Goal: Transaction & Acquisition: Register for event/course

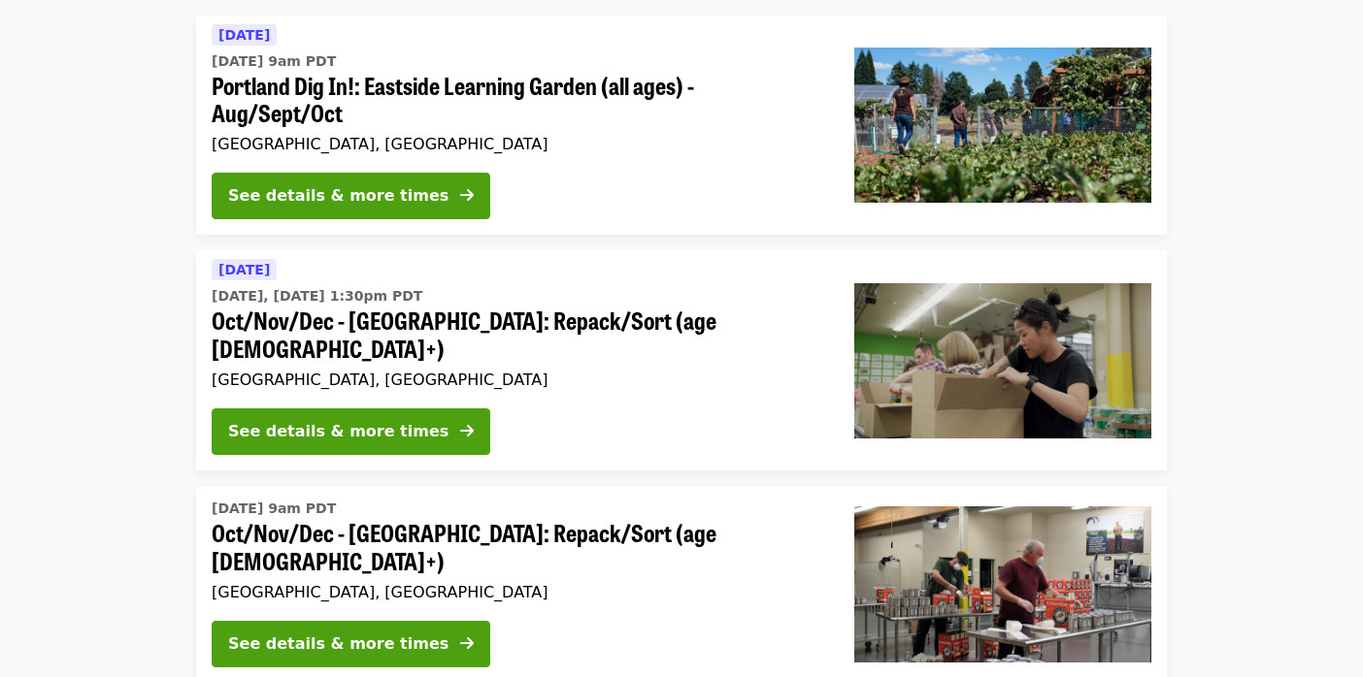
scroll to position [323, 0]
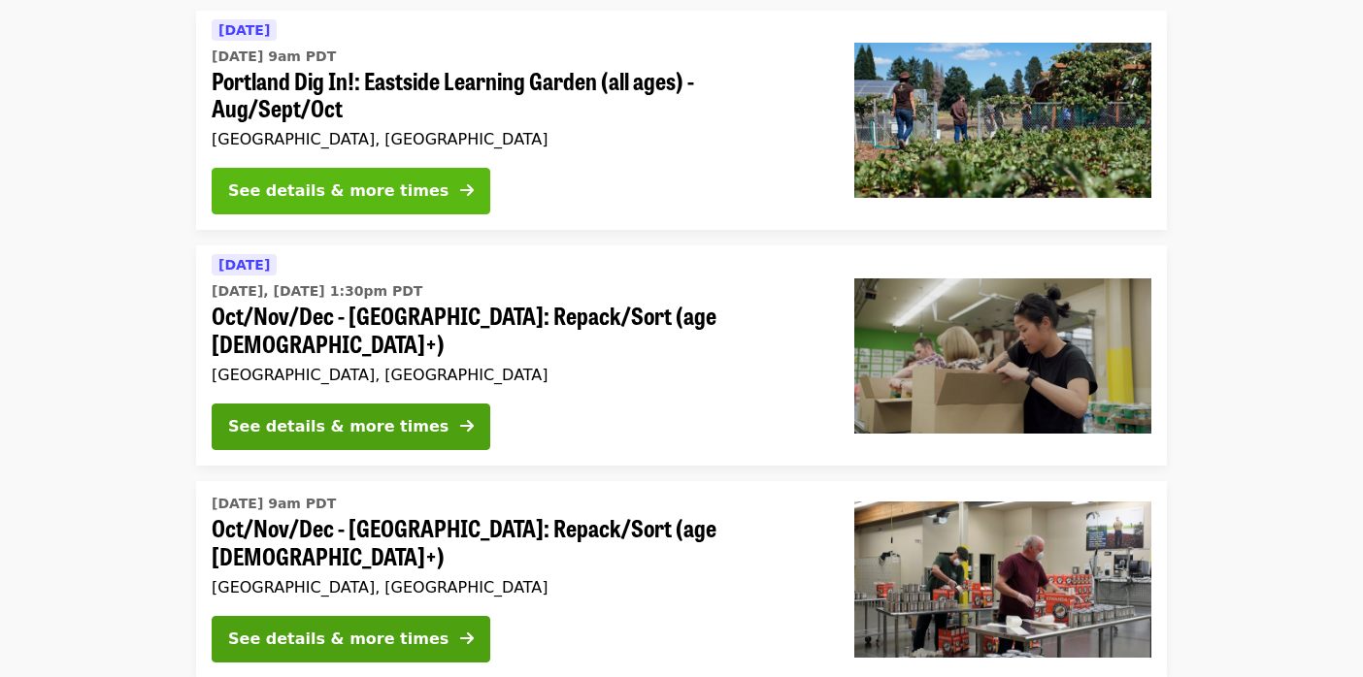
click at [327, 193] on div "See details & more times" at bounding box center [338, 191] width 220 height 23
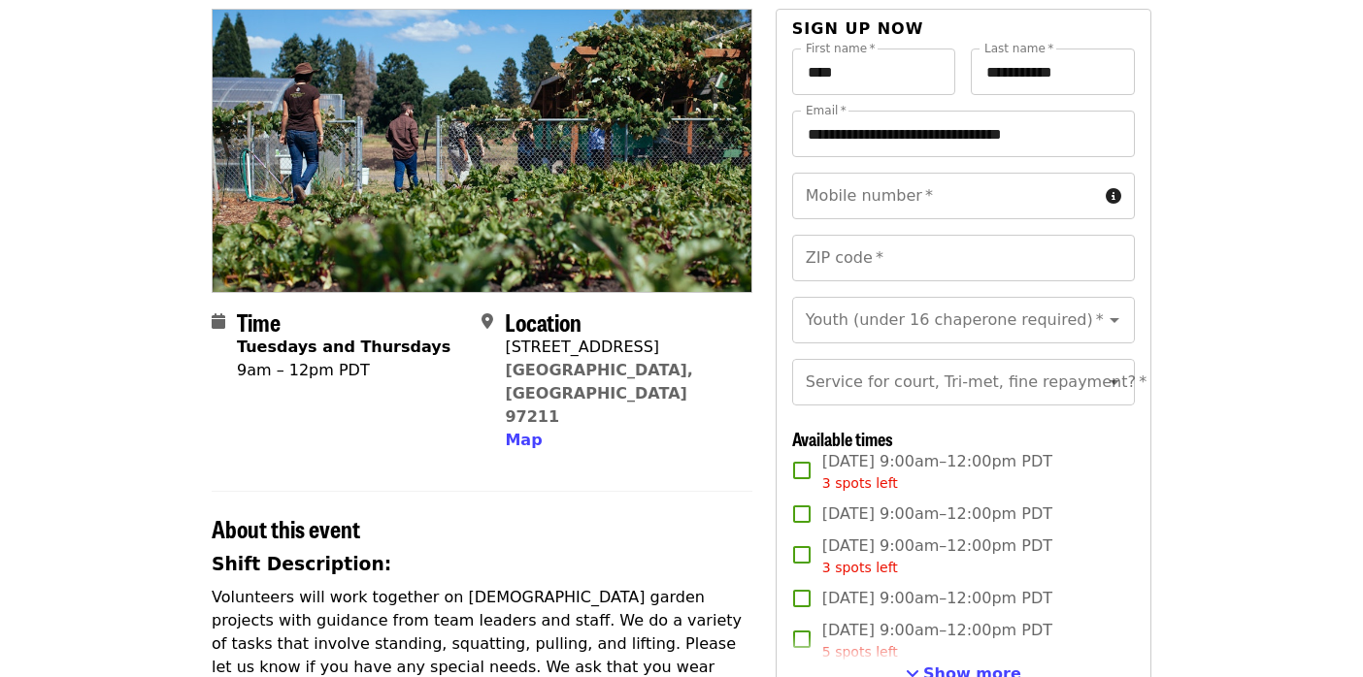
scroll to position [175, 0]
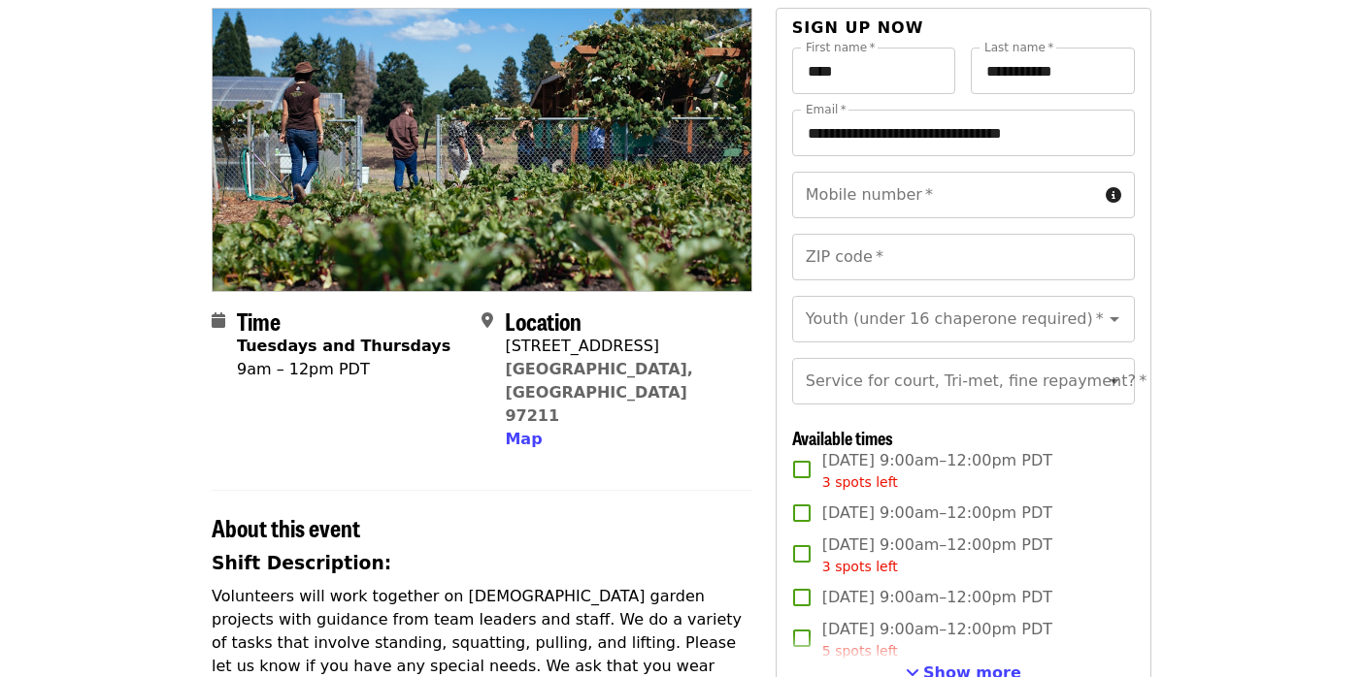
click at [859, 487] on span "[DATE] 9:00am–12:00pm PDT 3 spots left" at bounding box center [937, 471] width 230 height 44
drag, startPoint x: 868, startPoint y: 533, endPoint x: 881, endPoint y: 563, distance: 33.0
click at [868, 525] on span "[DATE] 9:00am–12:00pm PDT" at bounding box center [937, 513] width 230 height 23
click at [882, 569] on span "[DATE] 9:00am–12:00pm PDT 3 spots left" at bounding box center [937, 556] width 230 height 44
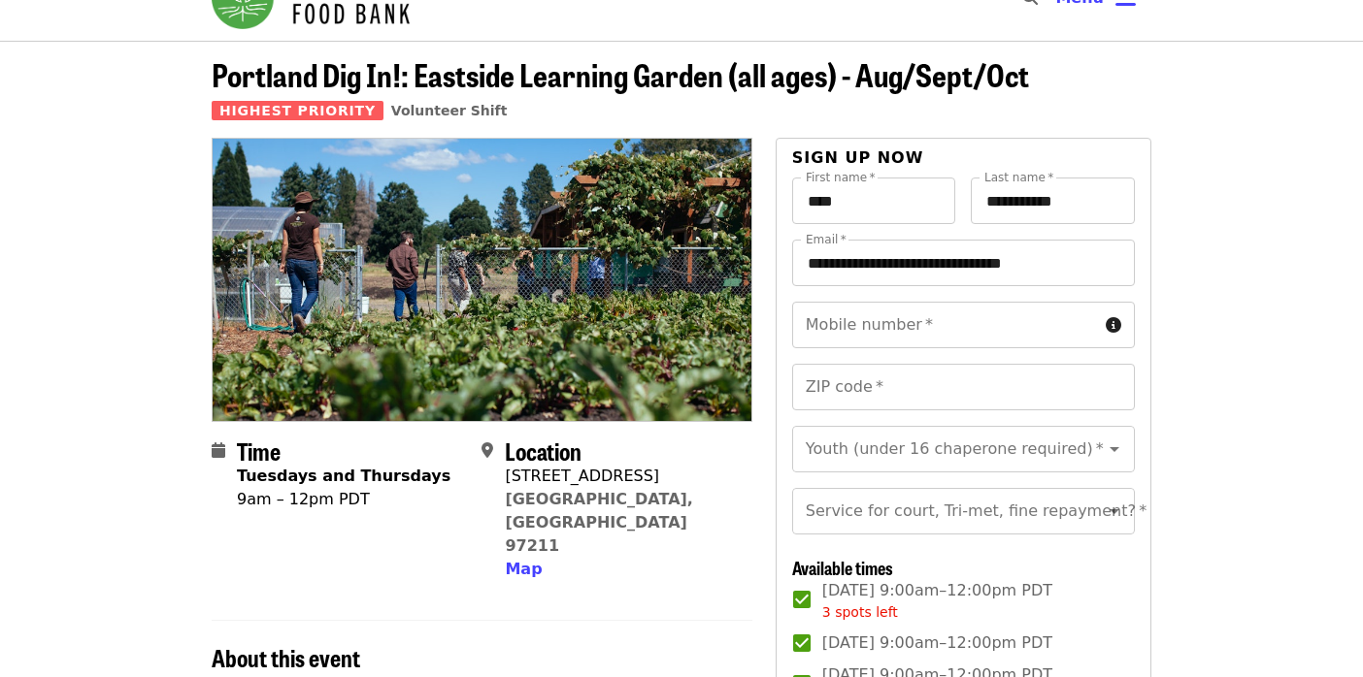
scroll to position [0, 0]
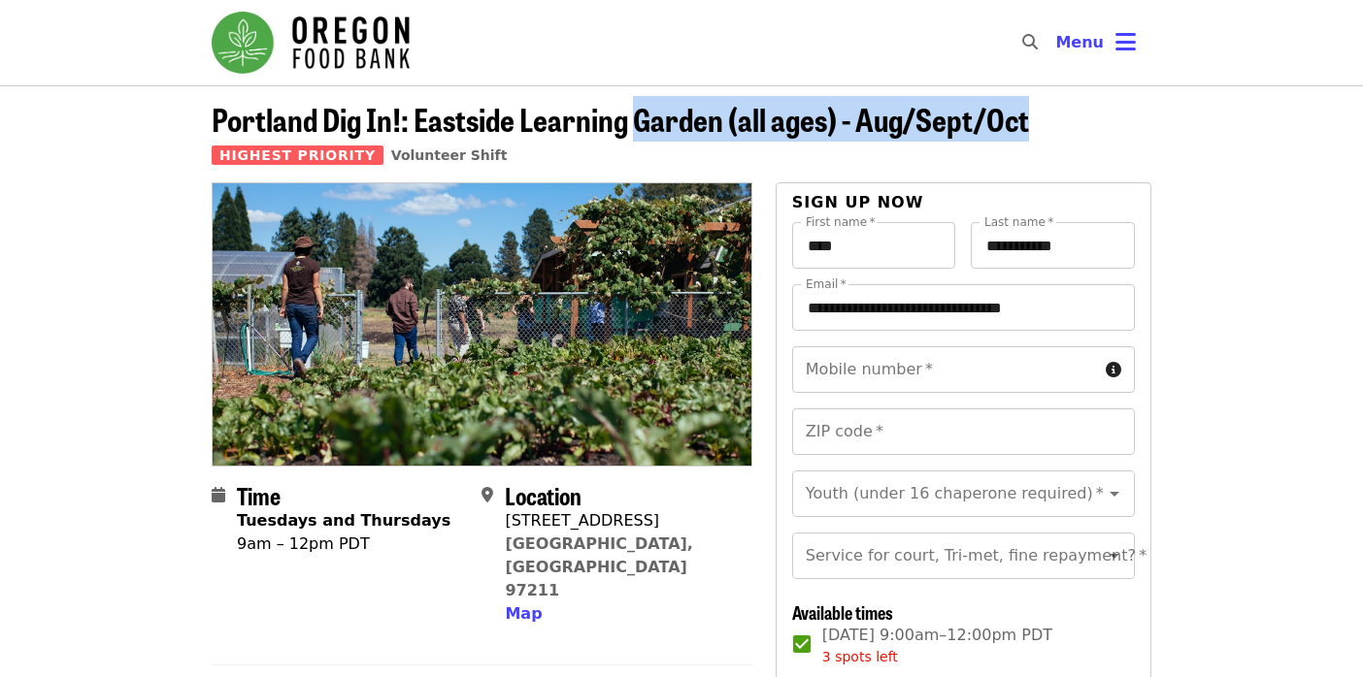
drag, startPoint x: 635, startPoint y: 122, endPoint x: 1060, endPoint y: 128, distance: 425.1
click at [1060, 128] on header "Portland Dig In!: Eastside Learning Garden (all ages) - Aug/Sept/Oct Highest Pr…" at bounding box center [681, 142] width 939 height 81
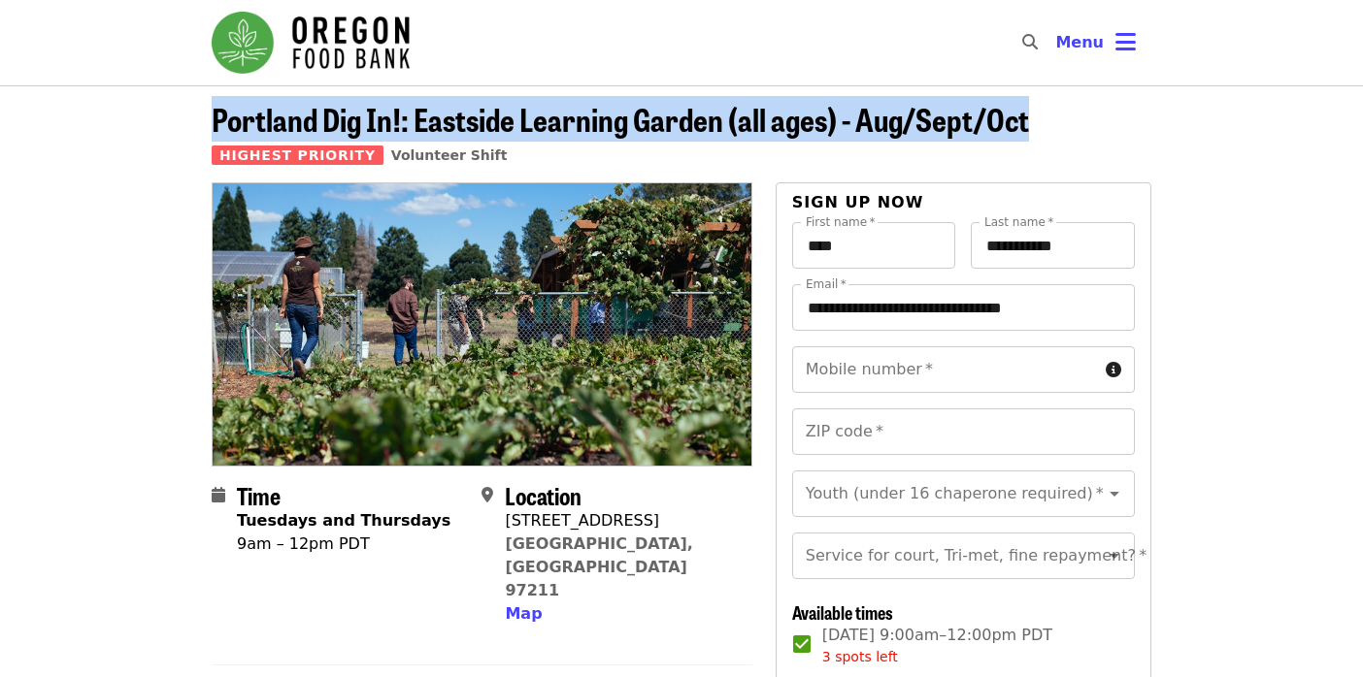
drag, startPoint x: 1031, startPoint y: 127, endPoint x: 203, endPoint y: 127, distance: 827.8
click at [203, 127] on div "Portland Dig In!: Eastside Learning Garden (all ages) - Aug/Sept/Oct Highest Pr…" at bounding box center [681, 142] width 971 height 81
drag, startPoint x: 208, startPoint y: 126, endPoint x: 1037, endPoint y: 129, distance: 828.8
click at [1037, 129] on div "Portland Dig In!: Eastside Learning Garden (all ages) - Aug/Sept/Oct Highest Pr…" at bounding box center [681, 142] width 971 height 81
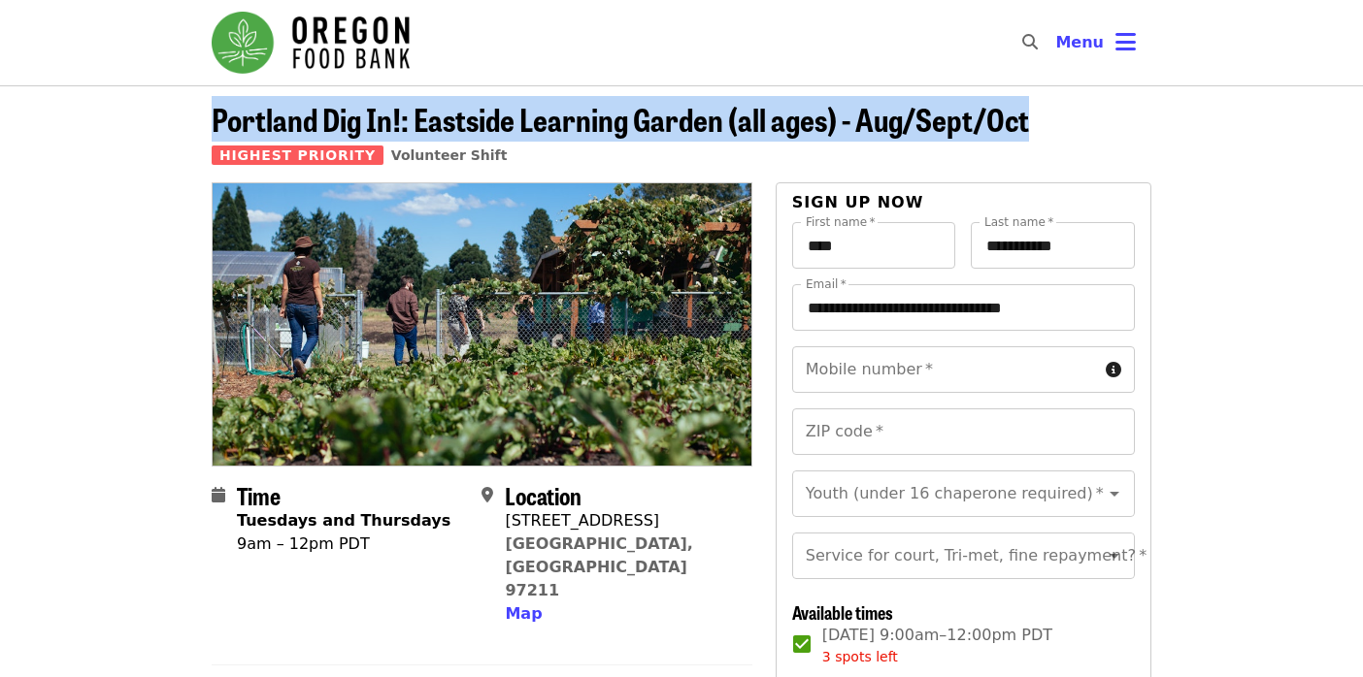
click at [1037, 129] on header "Portland Dig In!: Eastside Learning Garden (all ages) - Aug/Sept/Oct Highest Pr…" at bounding box center [681, 142] width 939 height 81
drag, startPoint x: 852, startPoint y: 125, endPoint x: 125, endPoint y: 132, distance: 726.9
click at [125, 132] on header "Portland Dig In!: Eastside Learning Garden (all ages) - Aug/Sept/Oct Highest Pr…" at bounding box center [681, 133] width 1363 height 97
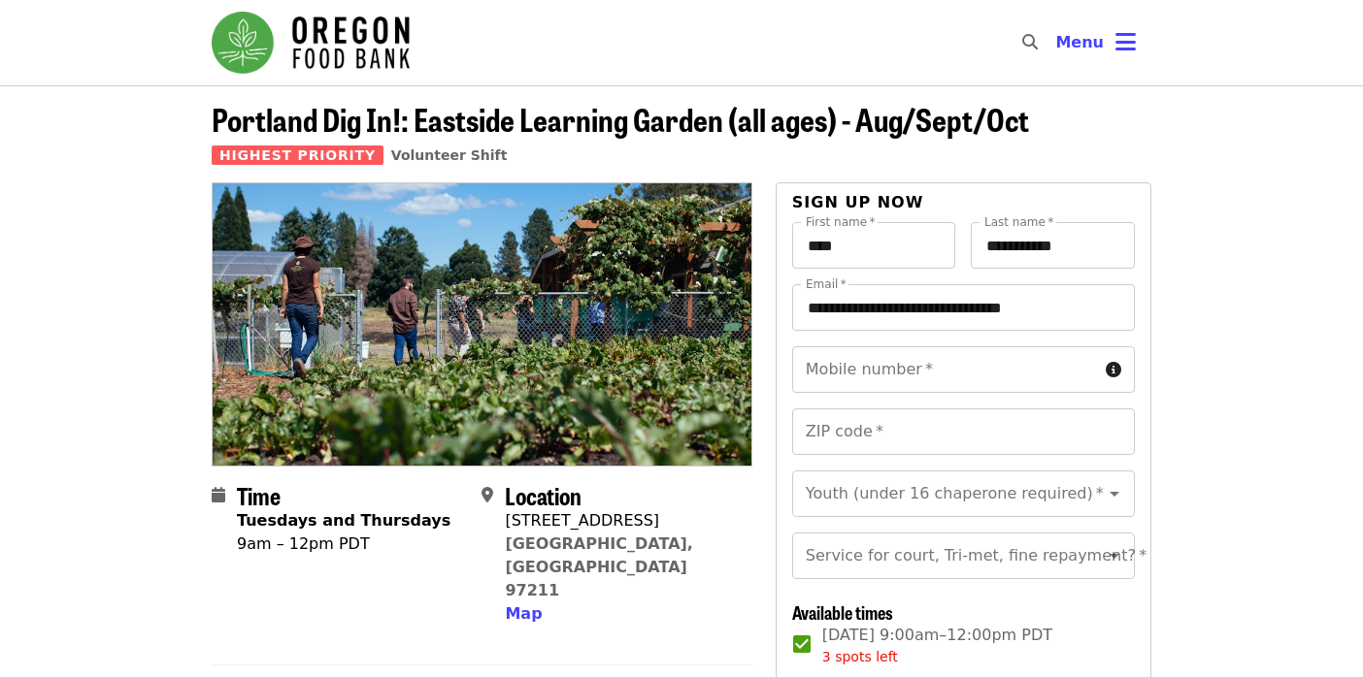
click at [132, 132] on header "Portland Dig In!: Eastside Learning Garden (all ages) - Aug/Sept/Oct Highest Pr…" at bounding box center [681, 133] width 1363 height 97
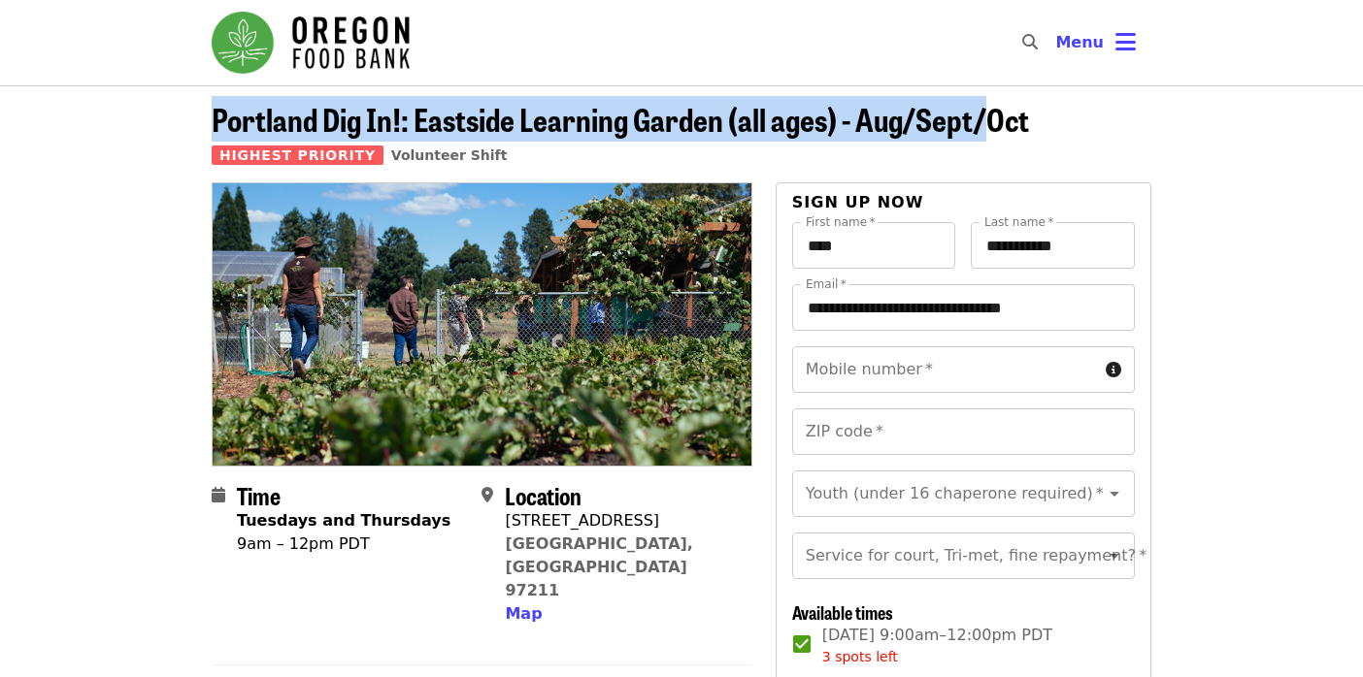
drag, startPoint x: 188, startPoint y: 118, endPoint x: 984, endPoint y: 126, distance: 795.9
click at [984, 126] on header "Portland Dig In!: Eastside Learning Garden (all ages) - Aug/Sept/Oct Highest Pr…" at bounding box center [681, 133] width 1363 height 97
click at [984, 126] on span "Portland Dig In!: Eastside Learning Garden (all ages) - Aug/Sept/Oct" at bounding box center [620, 119] width 817 height 46
